Goal: Task Accomplishment & Management: Manage account settings

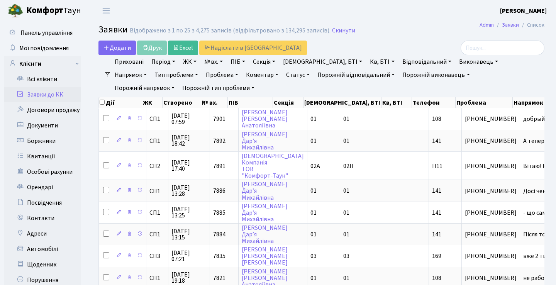
select select "25"
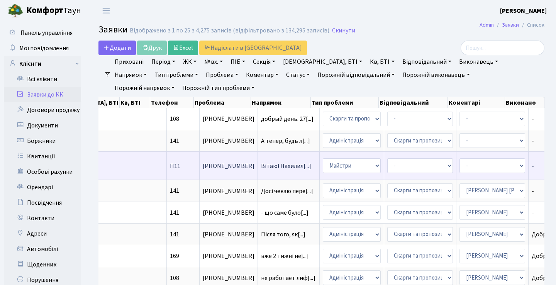
scroll to position [0, 262]
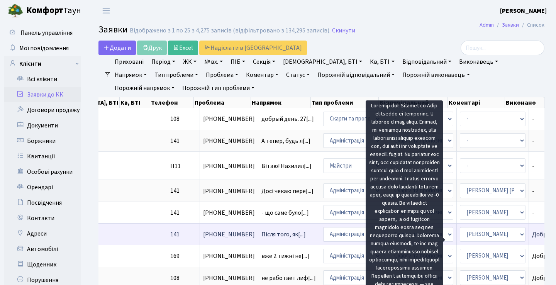
click at [532, 238] on span "Доброго дня! Дя[...]" at bounding box center [558, 234] width 52 height 9
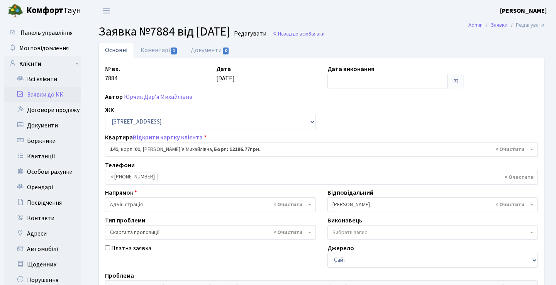
select select "20066"
select select "55"
click at [146, 46] on link "Коментарі 1" at bounding box center [159, 50] width 50 height 16
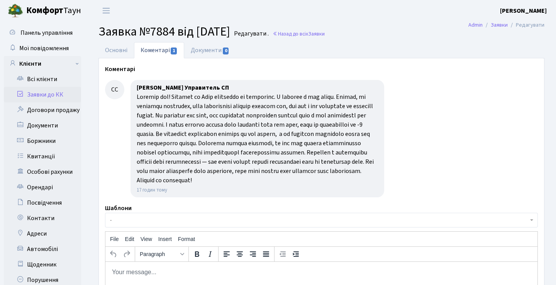
click at [48, 97] on link "Заявки до КК" at bounding box center [42, 94] width 77 height 15
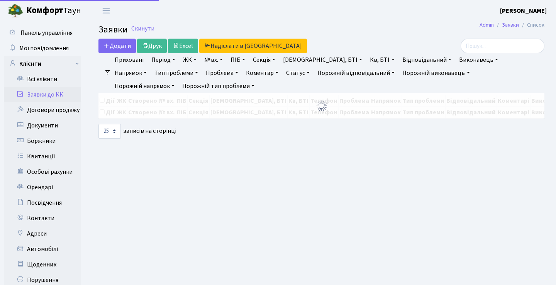
select select "25"
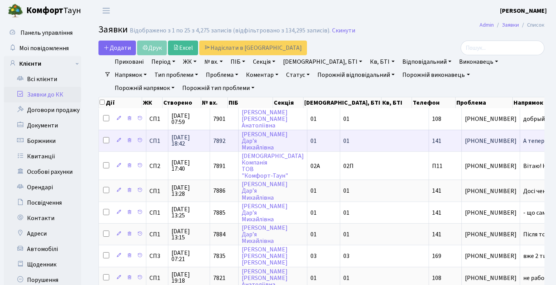
click at [520, 151] on td "А тепер, будь л[...]" at bounding box center [551, 141] width 62 height 22
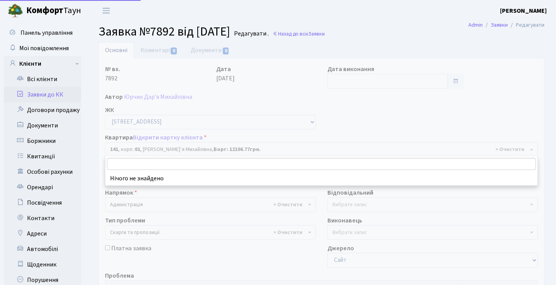
select select "20066"
select select "55"
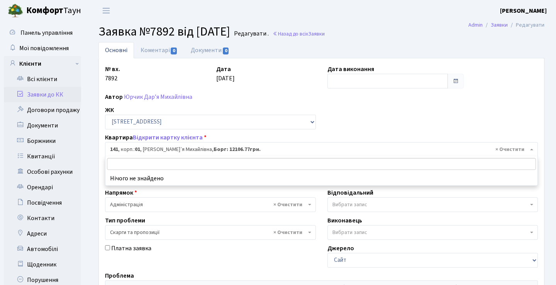
click at [58, 90] on link "Заявки до КК" at bounding box center [42, 94] width 77 height 15
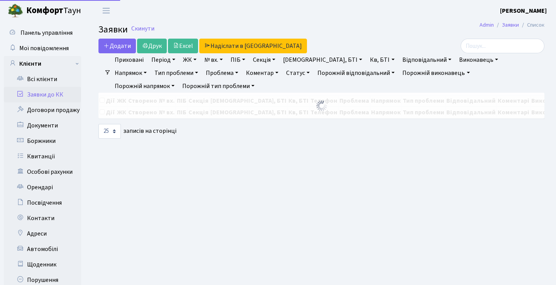
select select "25"
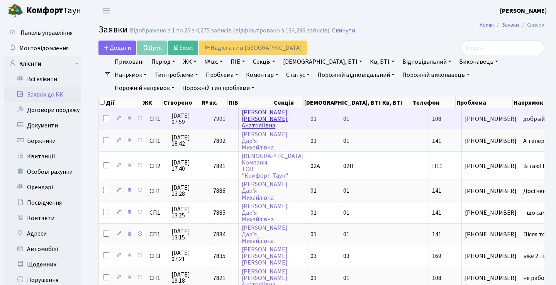
click at [252, 130] on link "[PERSON_NAME]" at bounding box center [265, 119] width 46 height 22
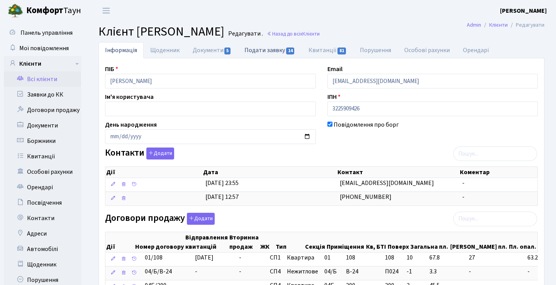
click at [276, 50] on link "Подати заявку 14" at bounding box center [270, 50] width 64 height 16
select select "25"
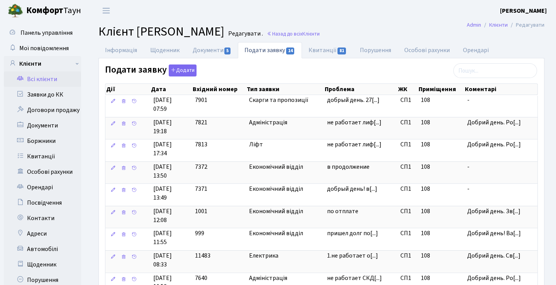
click at [53, 82] on link "Всі клієнти" at bounding box center [42, 78] width 77 height 15
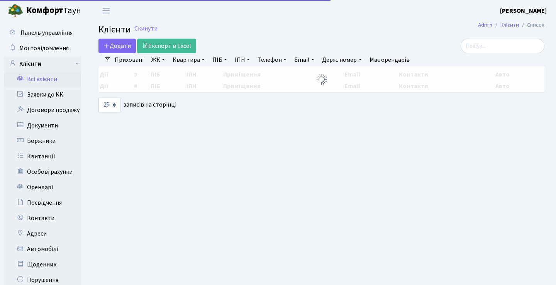
select select "25"
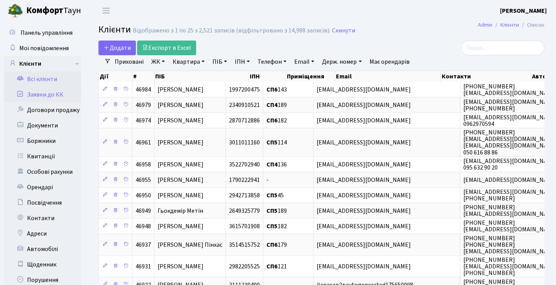
click at [47, 97] on link "Заявки до КК" at bounding box center [42, 94] width 77 height 15
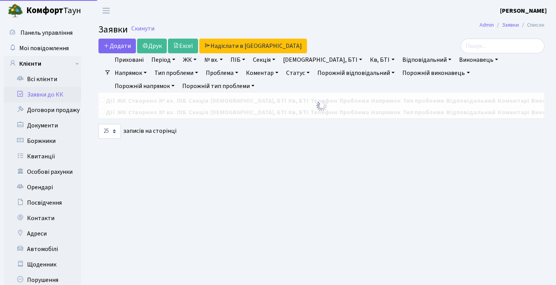
select select "25"
